Goal: Task Accomplishment & Management: Manage account settings

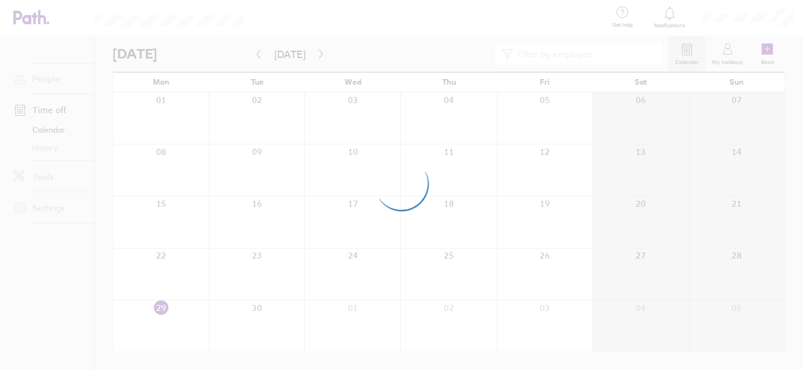
click at [365, 27] on div at bounding box center [401, 185] width 803 height 370
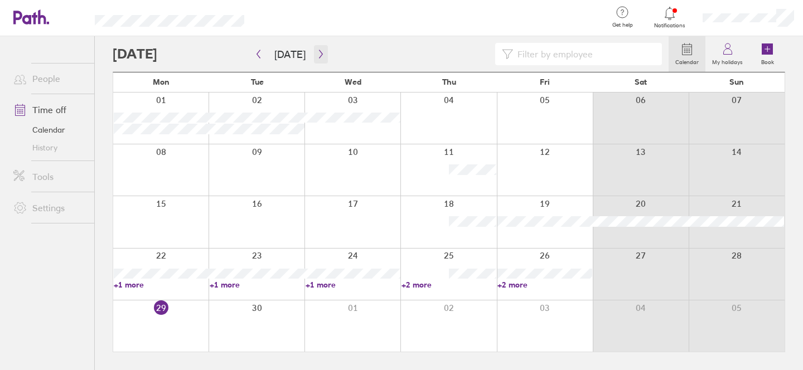
click at [320, 51] on icon "button" at bounding box center [321, 54] width 8 height 9
click at [318, 51] on icon "button" at bounding box center [321, 54] width 8 height 9
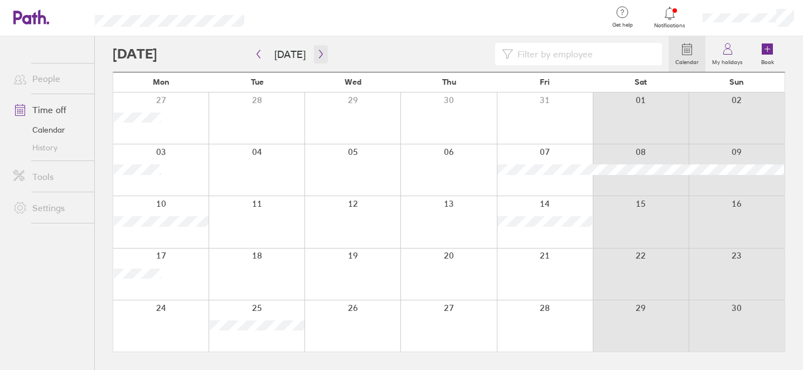
click at [318, 51] on icon "button" at bounding box center [321, 54] width 8 height 9
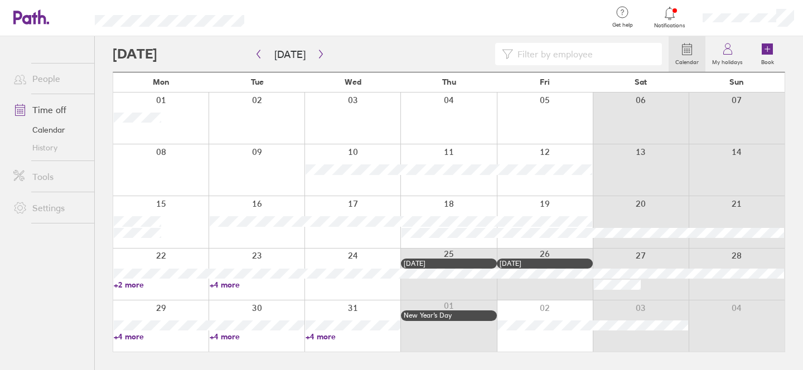
click at [135, 286] on link "+2 more" at bounding box center [161, 285] width 95 height 10
click at [175, 255] on div at bounding box center [160, 274] width 95 height 51
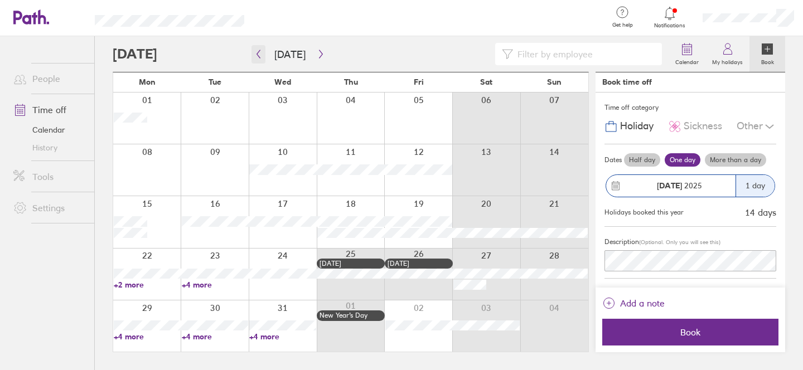
click at [261, 57] on icon "button" at bounding box center [258, 54] width 8 height 9
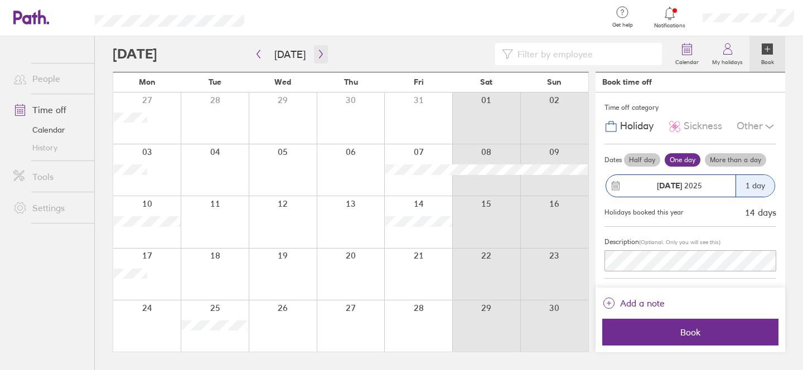
click at [317, 56] on icon "button" at bounding box center [321, 54] width 8 height 9
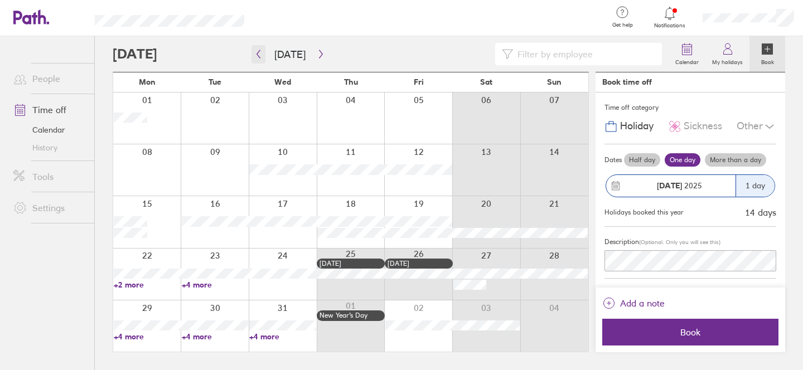
click at [253, 51] on button "button" at bounding box center [259, 54] width 14 height 18
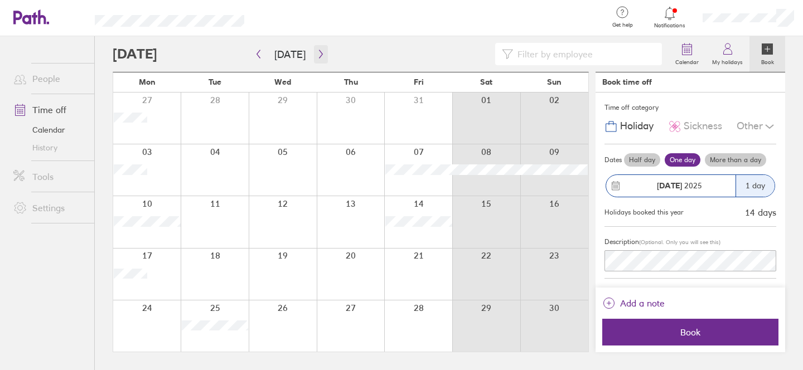
click at [319, 53] on icon "button" at bounding box center [320, 54] width 3 height 8
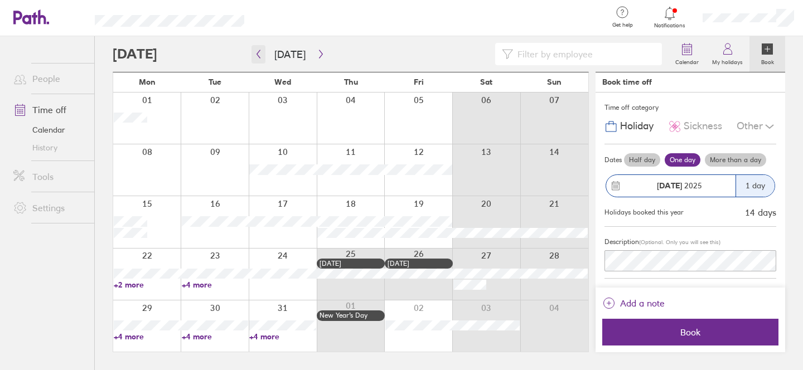
click at [262, 61] on button "button" at bounding box center [259, 54] width 14 height 18
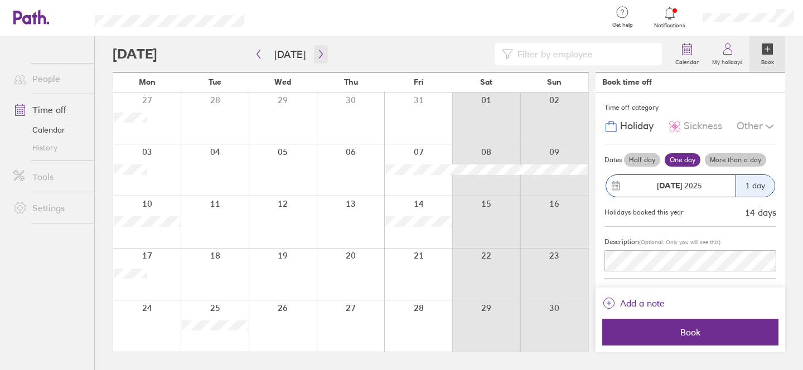
click at [314, 49] on button "button" at bounding box center [321, 54] width 14 height 18
